Goal: Navigation & Orientation: Find specific page/section

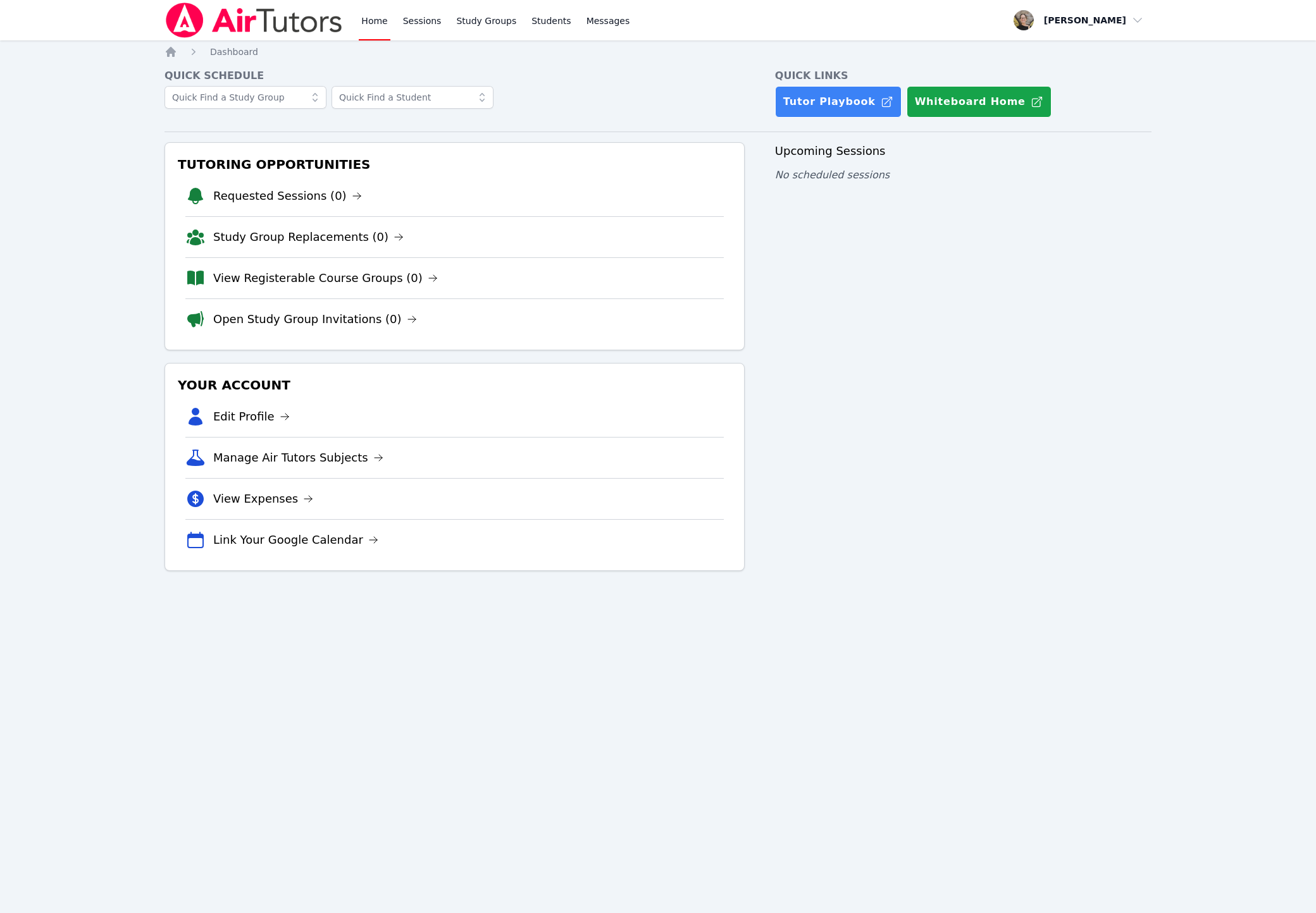
click at [847, 699] on div "Home Sessions Study Groups Students Messages Open user menu [PERSON_NAME] Open …" at bounding box center [658, 456] width 1316 height 913
